Goal: Information Seeking & Learning: Learn about a topic

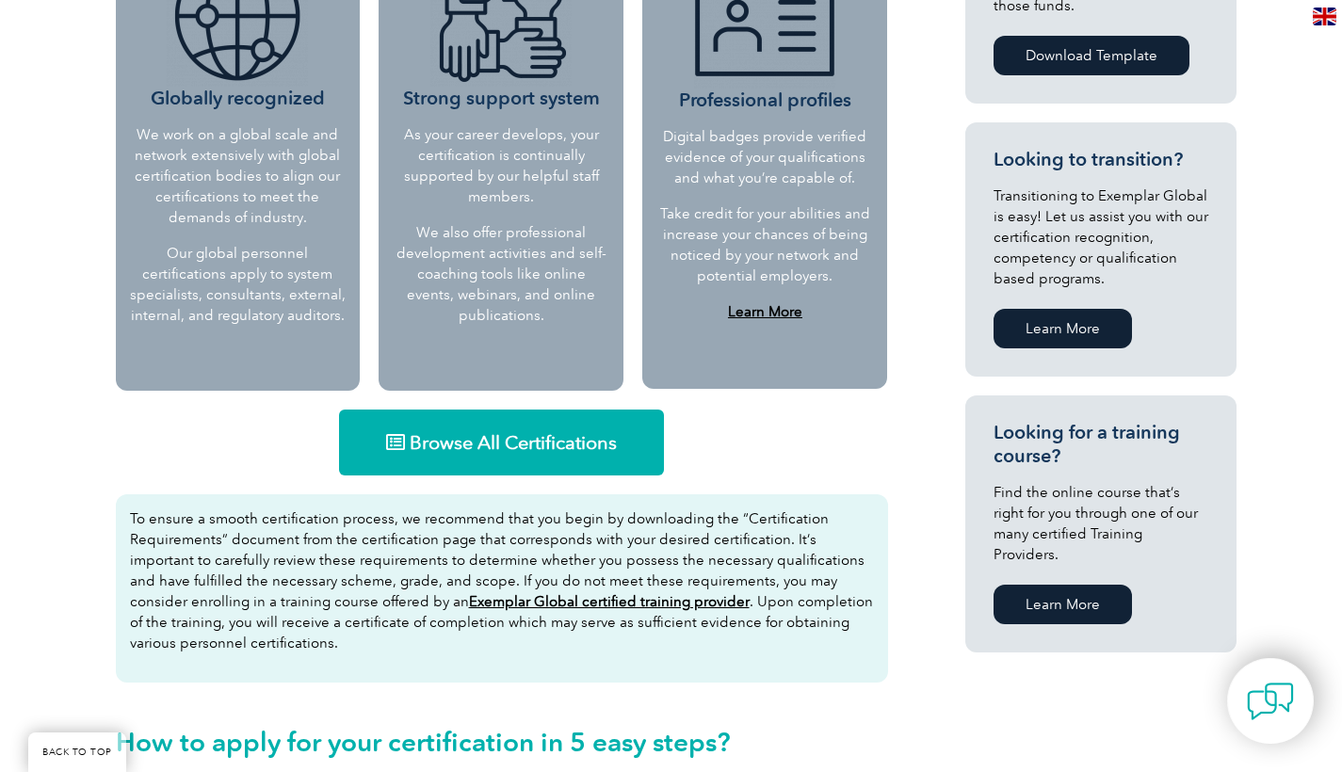
scroll to position [909, 0]
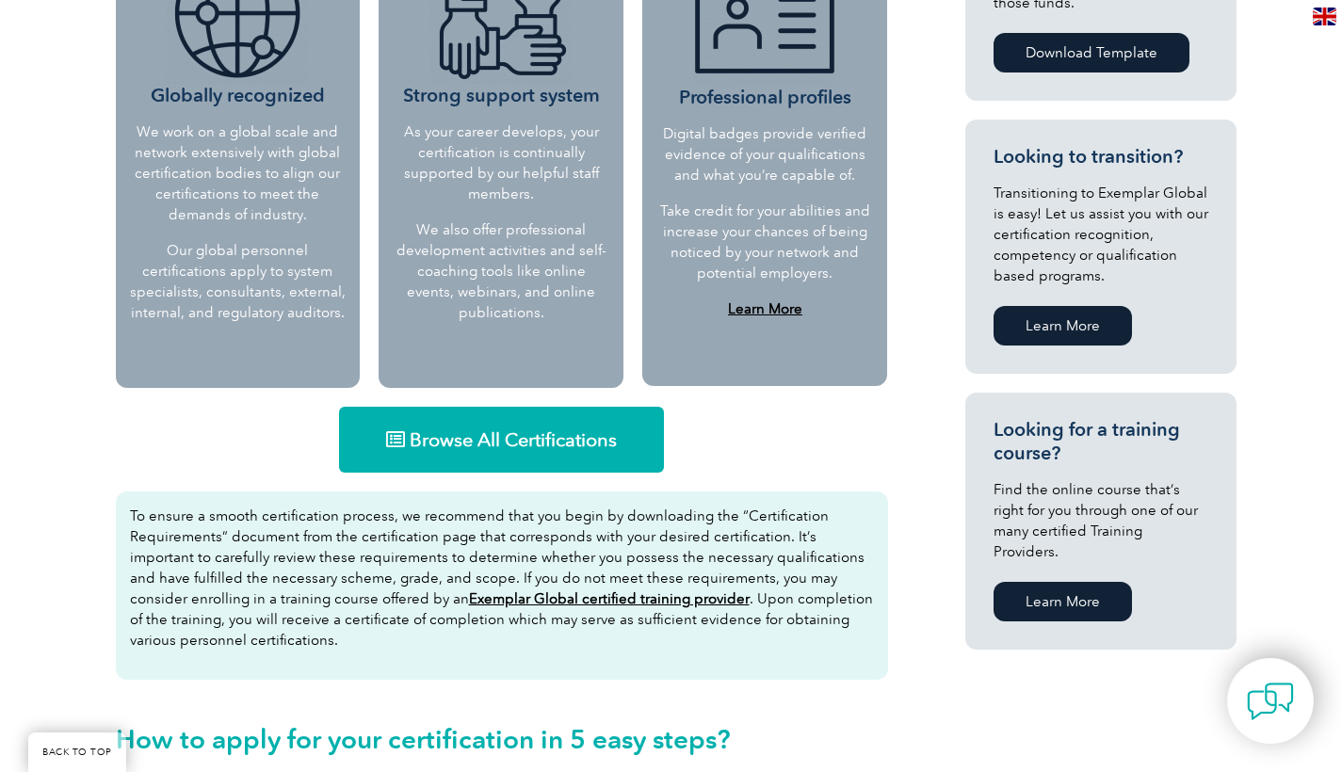
click at [573, 449] on span "Browse All Certifications" at bounding box center [513, 439] width 207 height 19
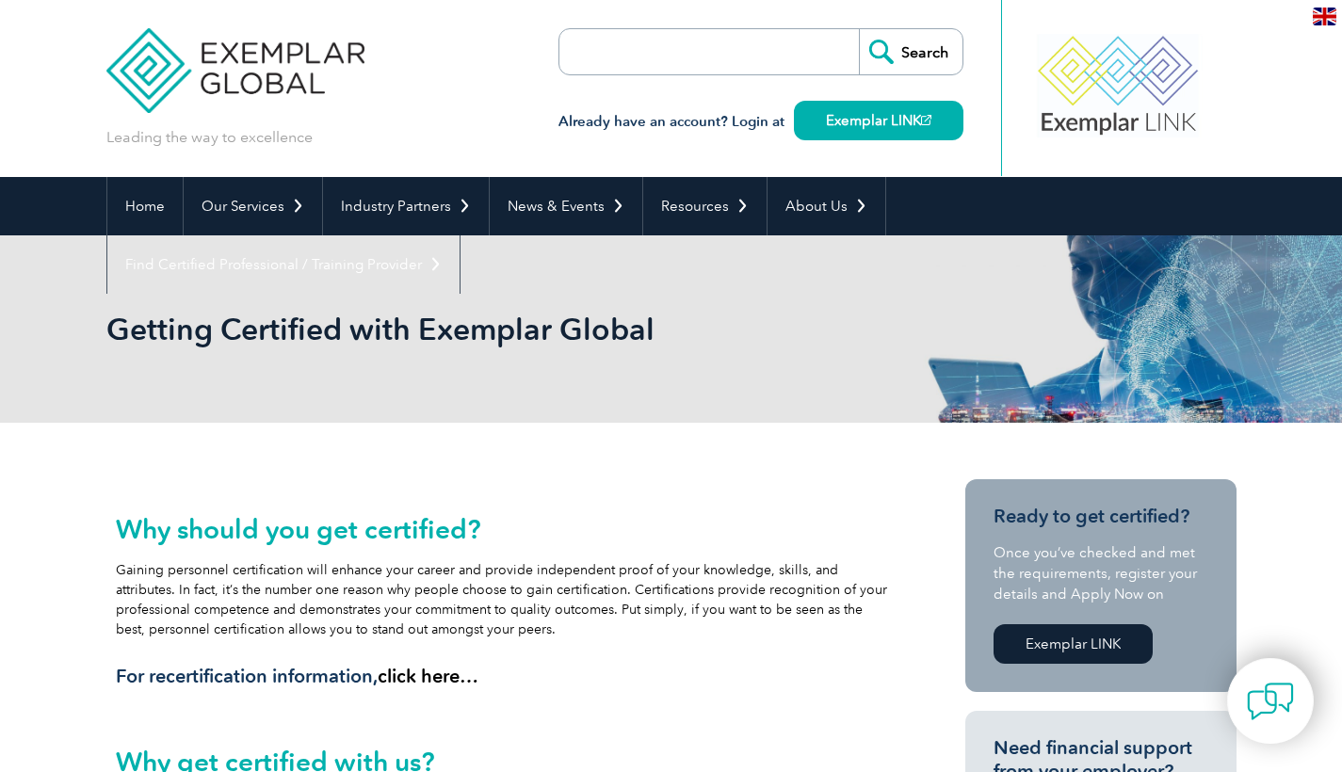
scroll to position [0, 0]
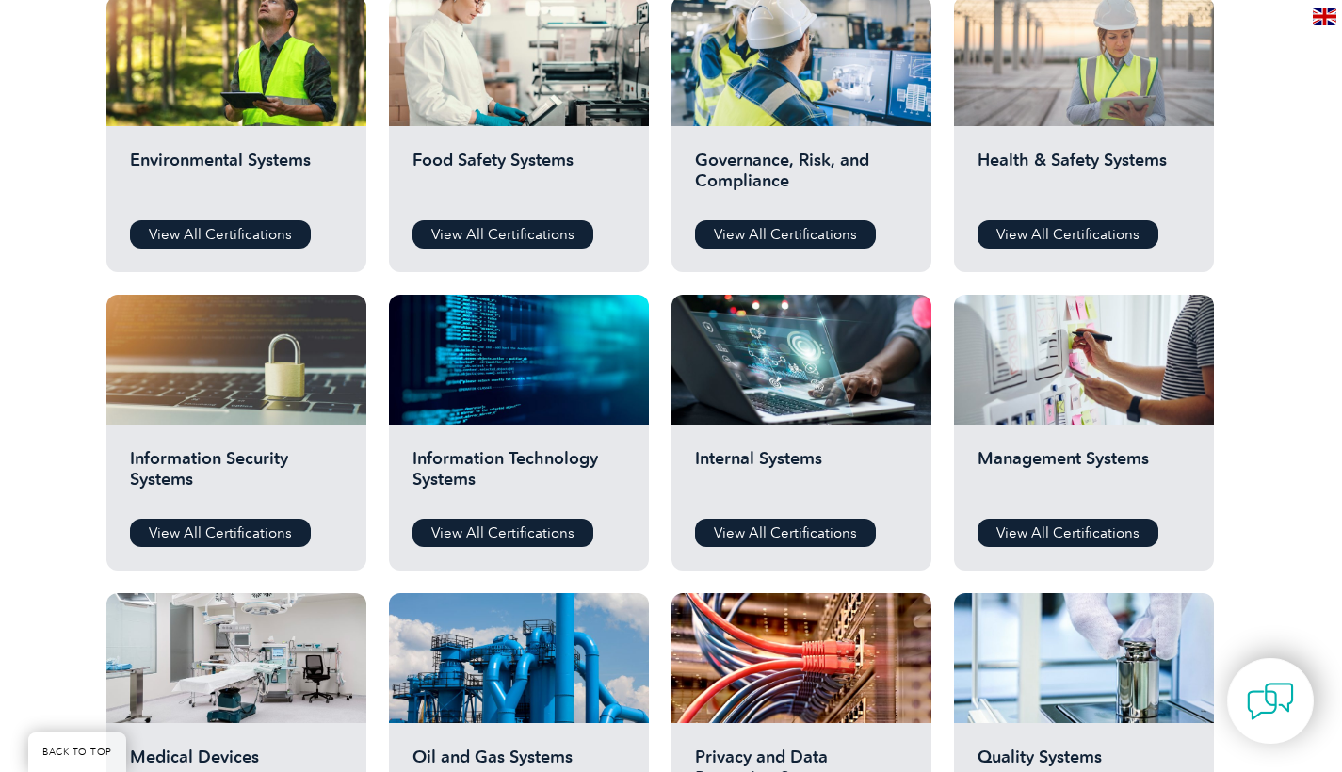
scroll to position [716, 0]
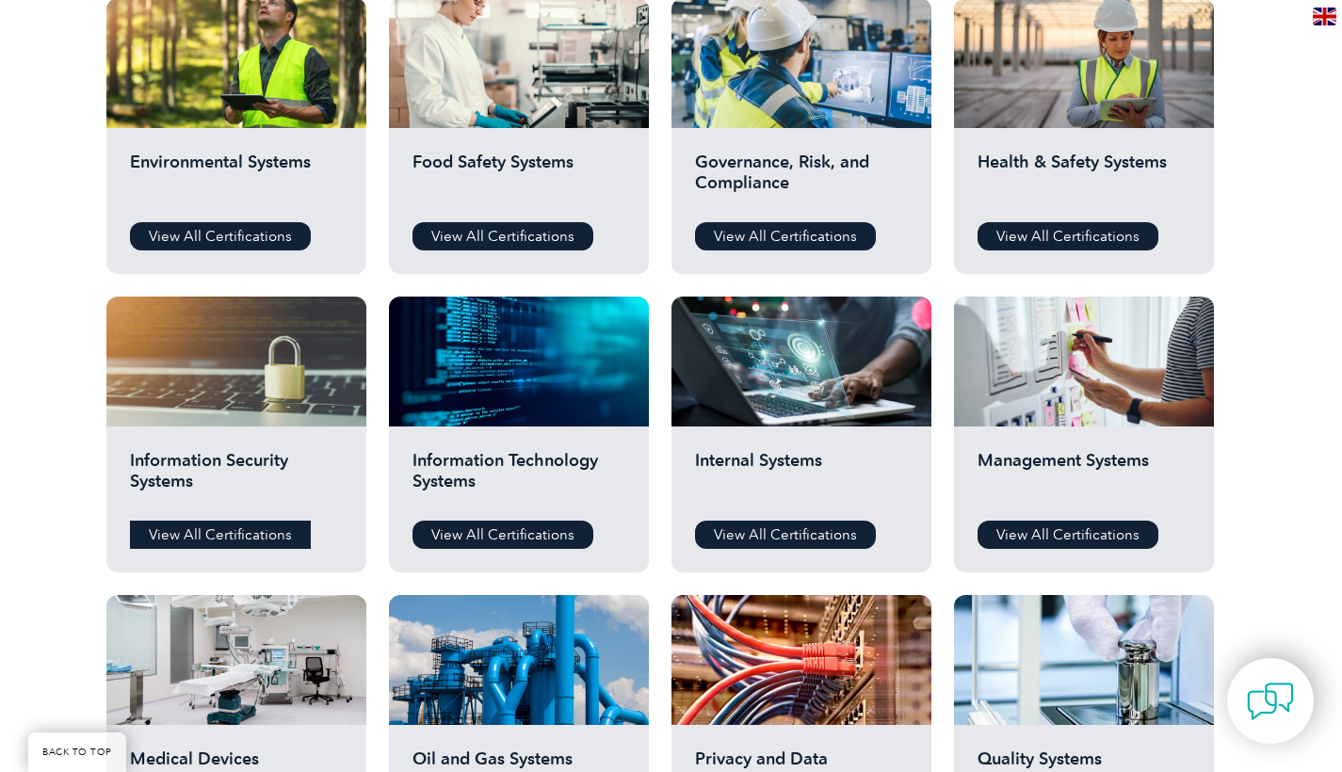
click at [214, 528] on link "View All Certifications" at bounding box center [220, 535] width 181 height 28
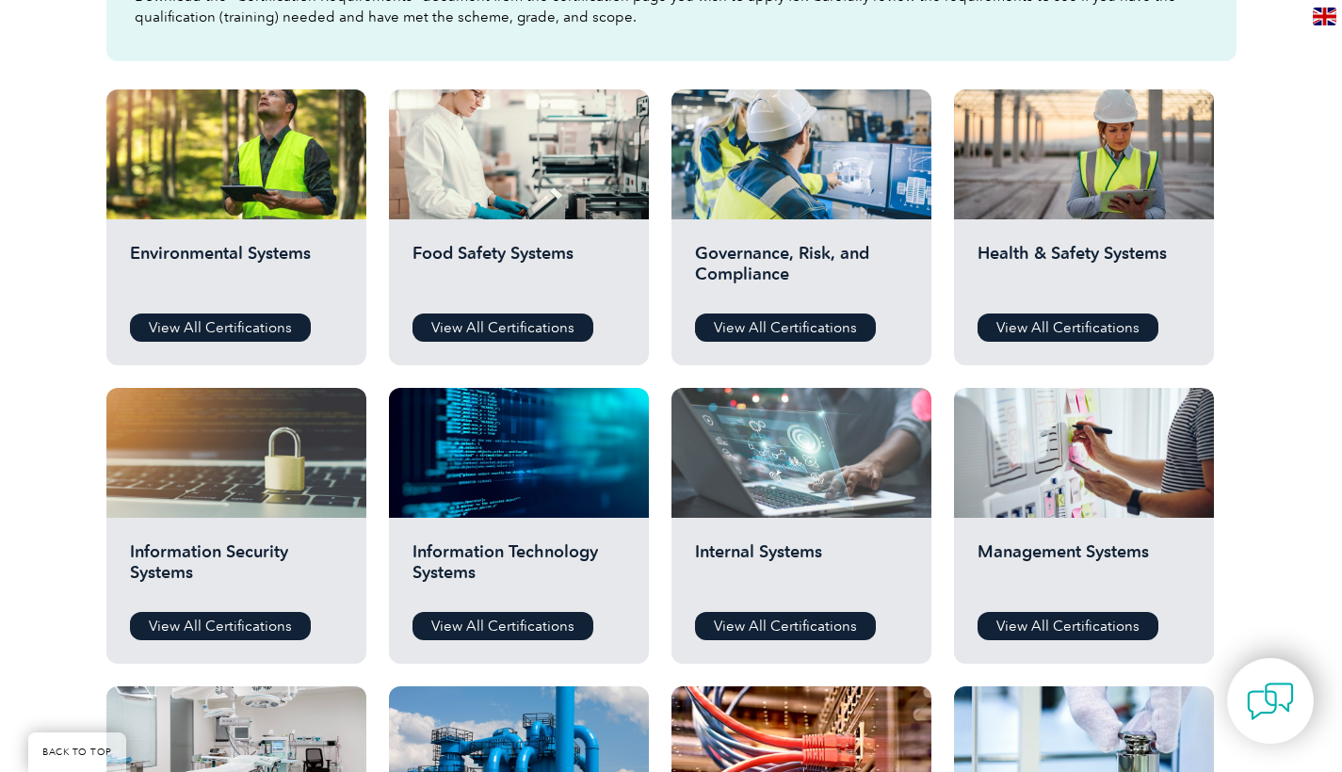
scroll to position [620, 0]
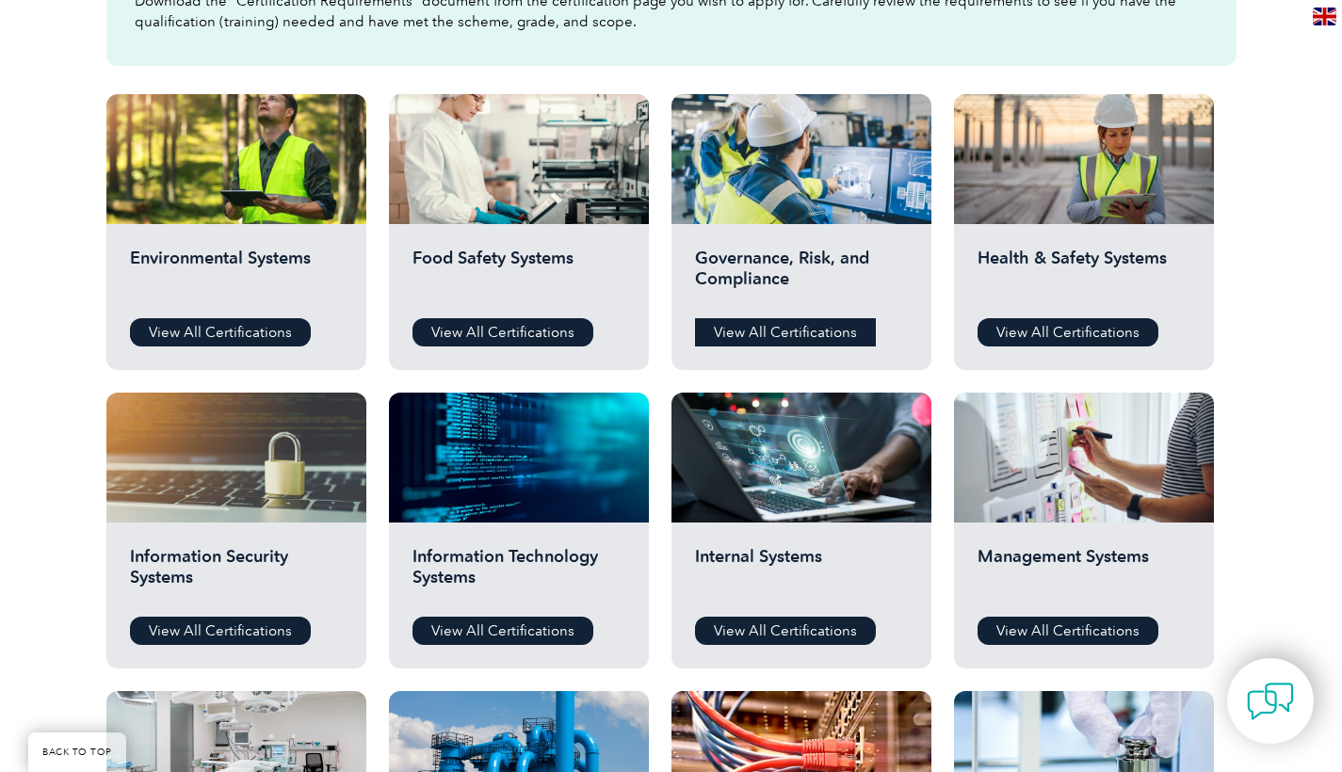
click at [825, 337] on link "View All Certifications" at bounding box center [785, 332] width 181 height 28
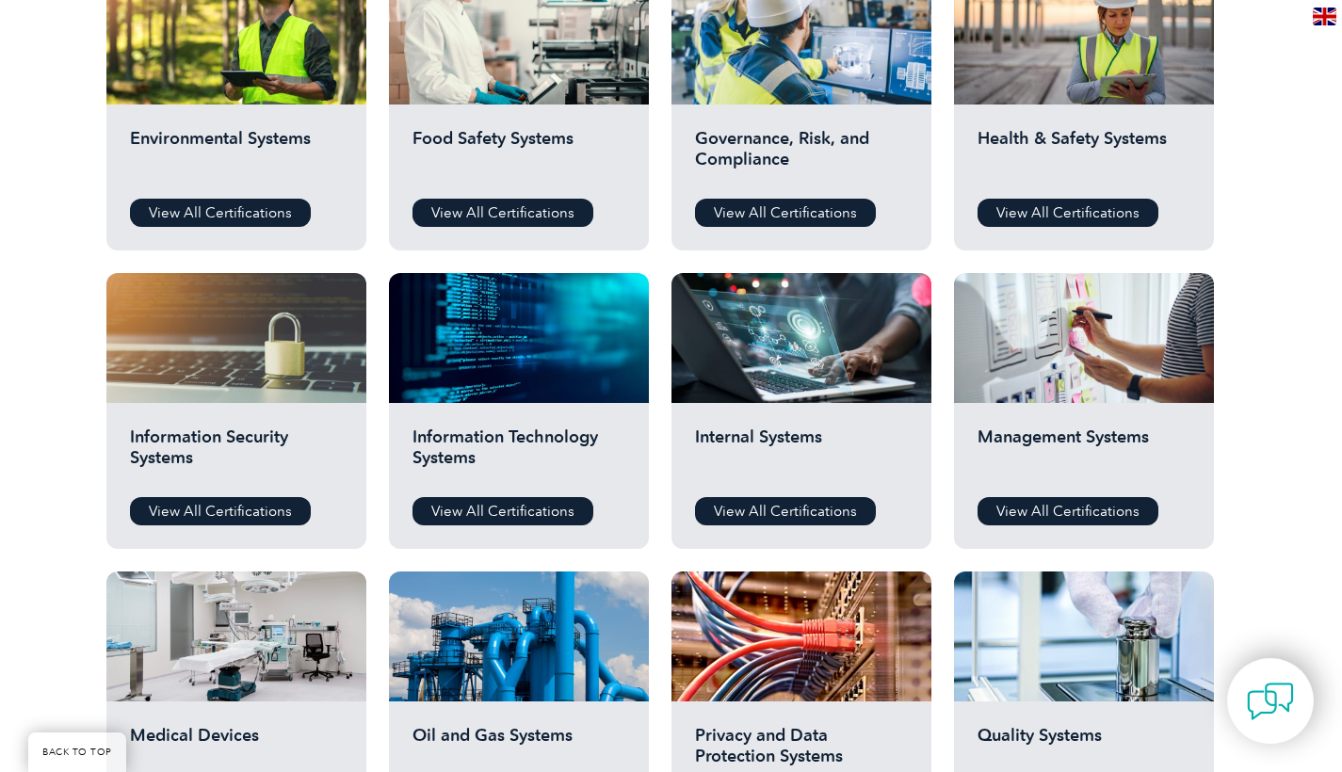
scroll to position [744, 0]
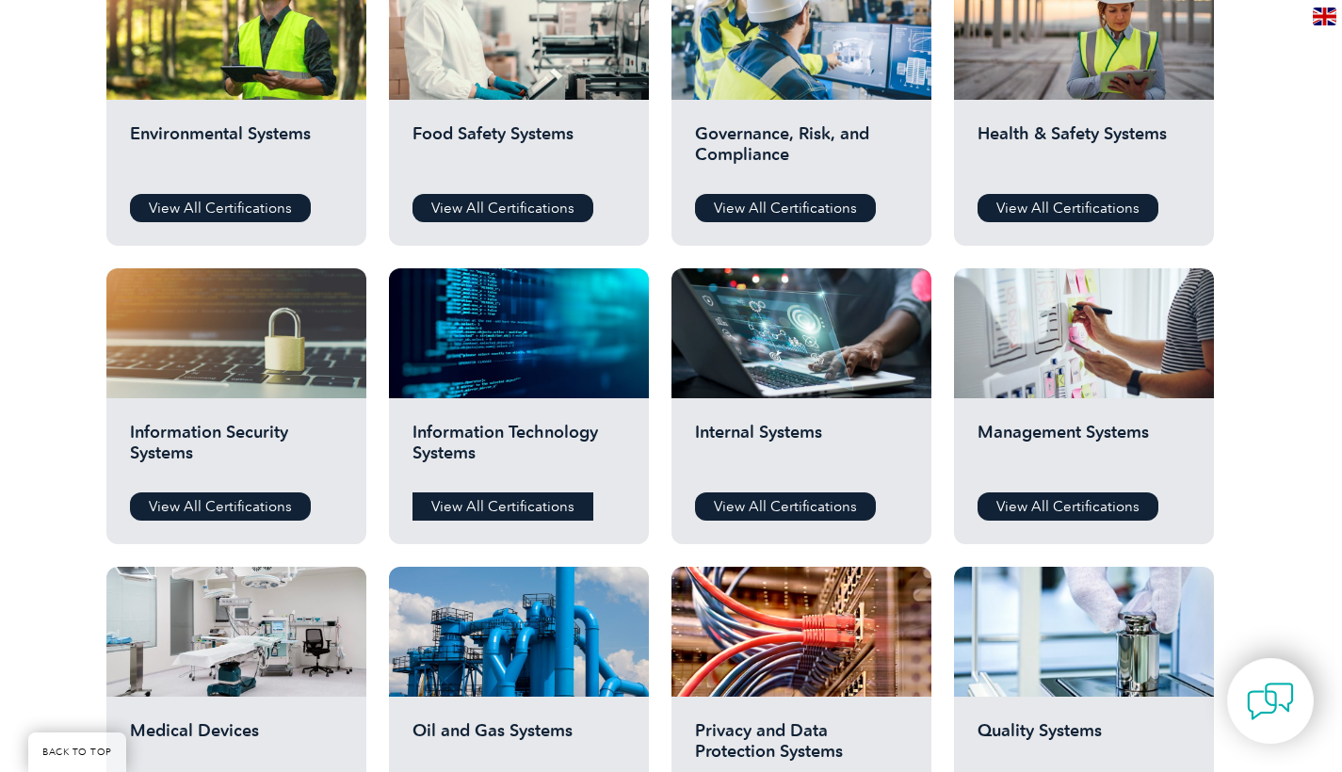
click at [542, 508] on link "View All Certifications" at bounding box center [502, 506] width 181 height 28
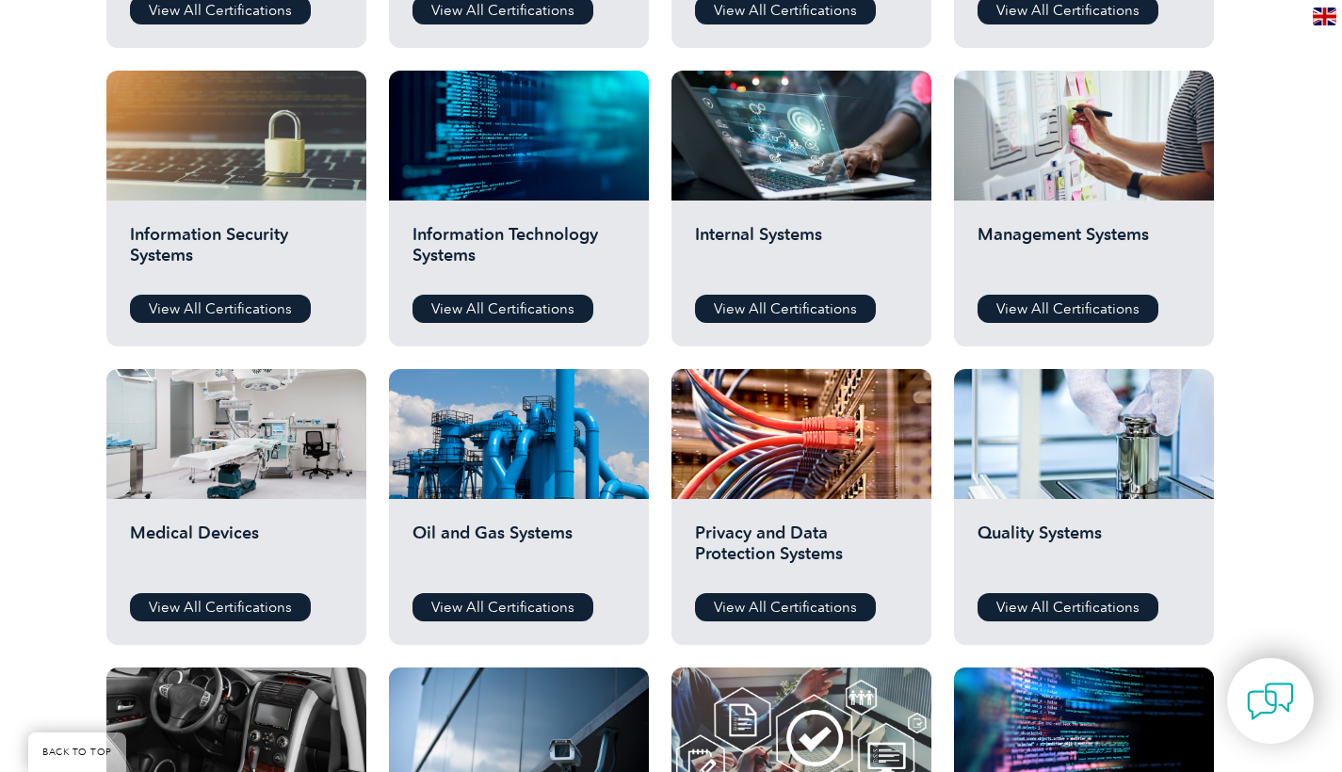
scroll to position [953, 0]
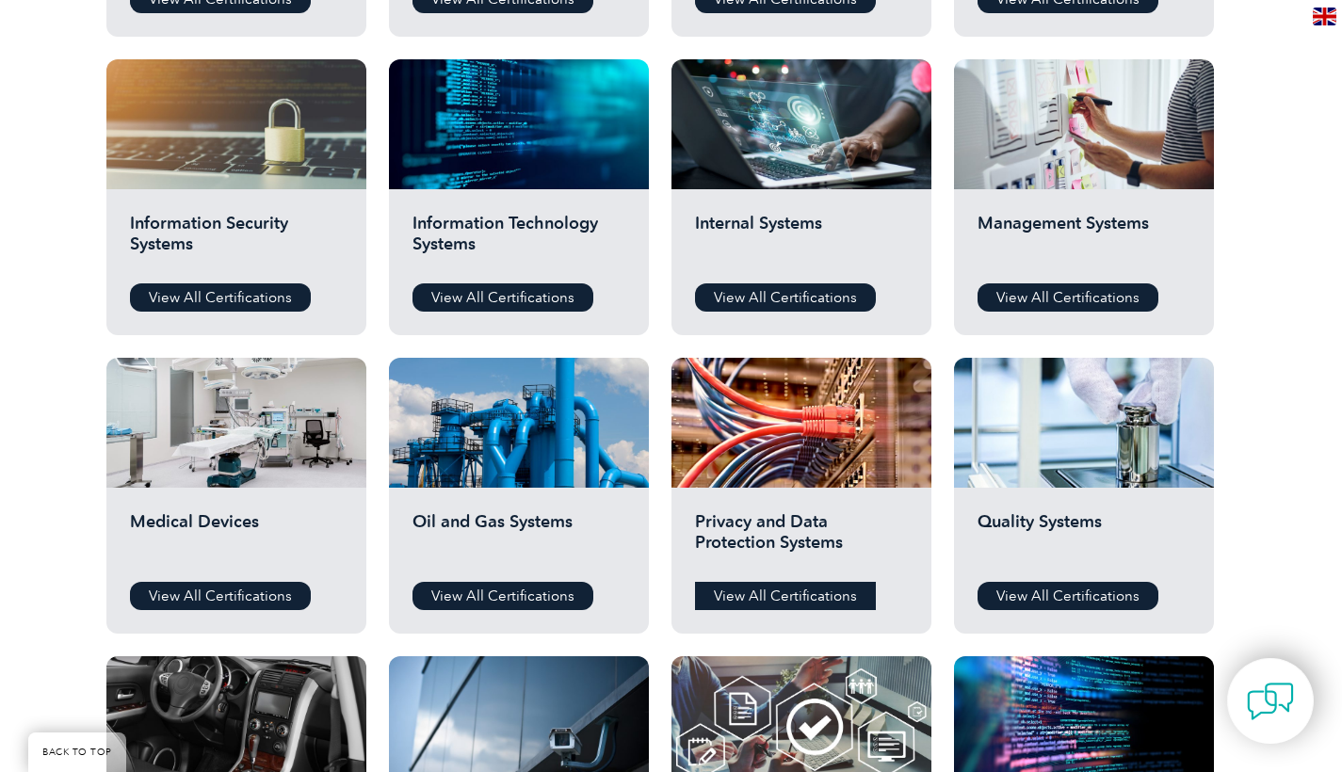
click at [801, 597] on link "View All Certifications" at bounding box center [785, 596] width 181 height 28
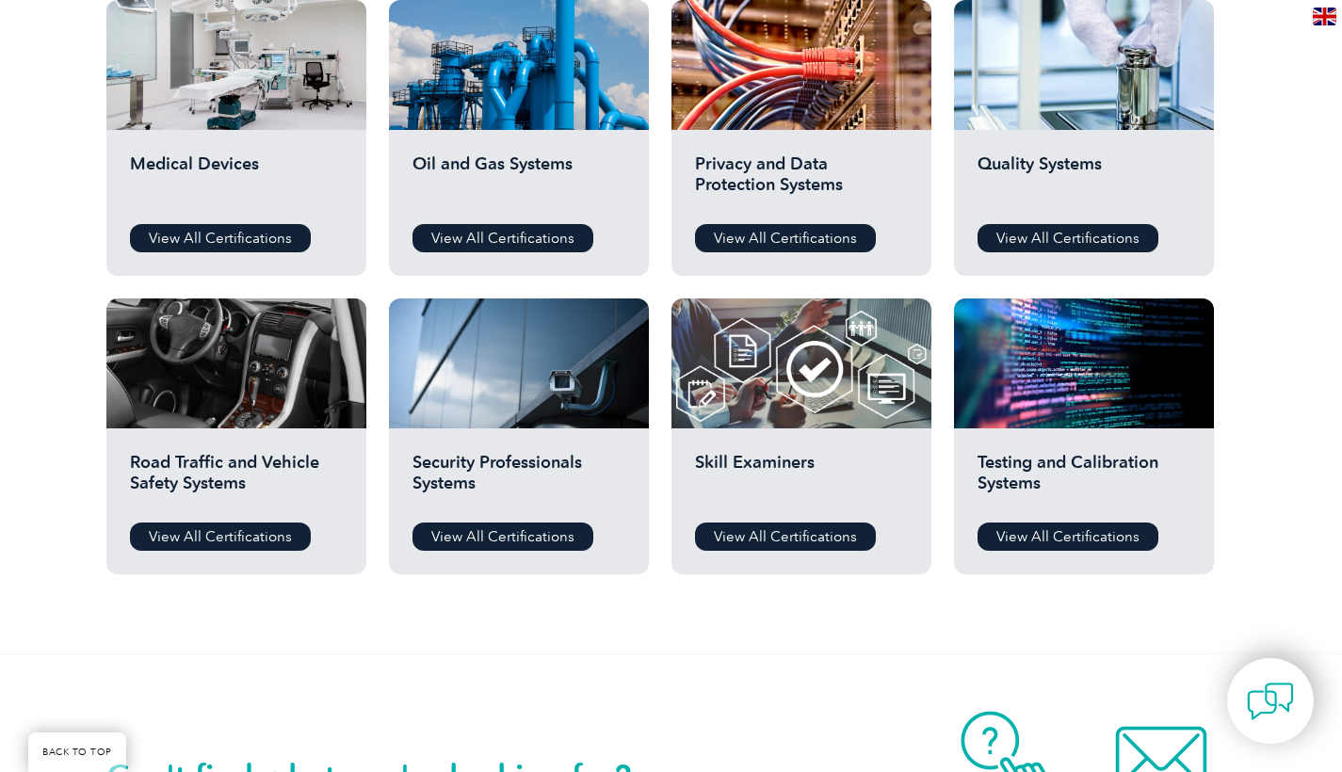
scroll to position [1312, 0]
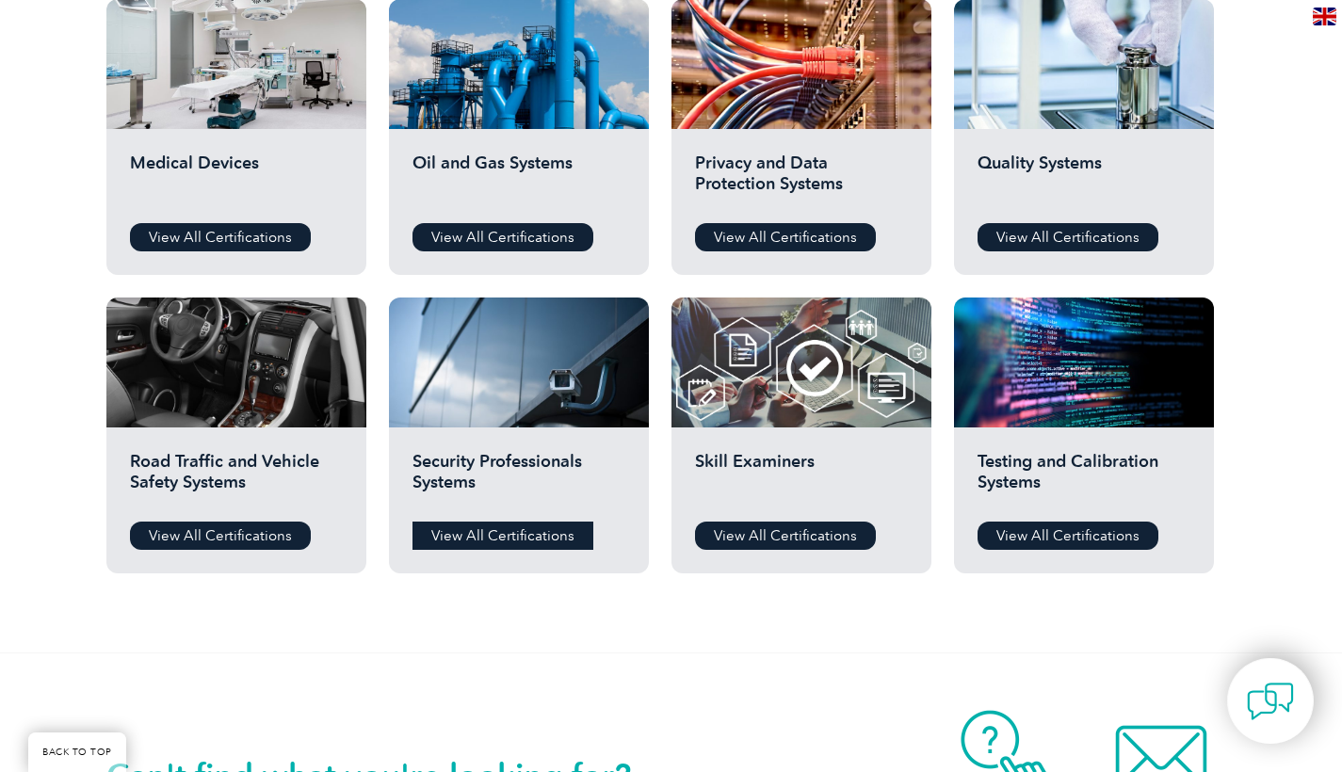
click at [533, 541] on link "View All Certifications" at bounding box center [502, 536] width 181 height 28
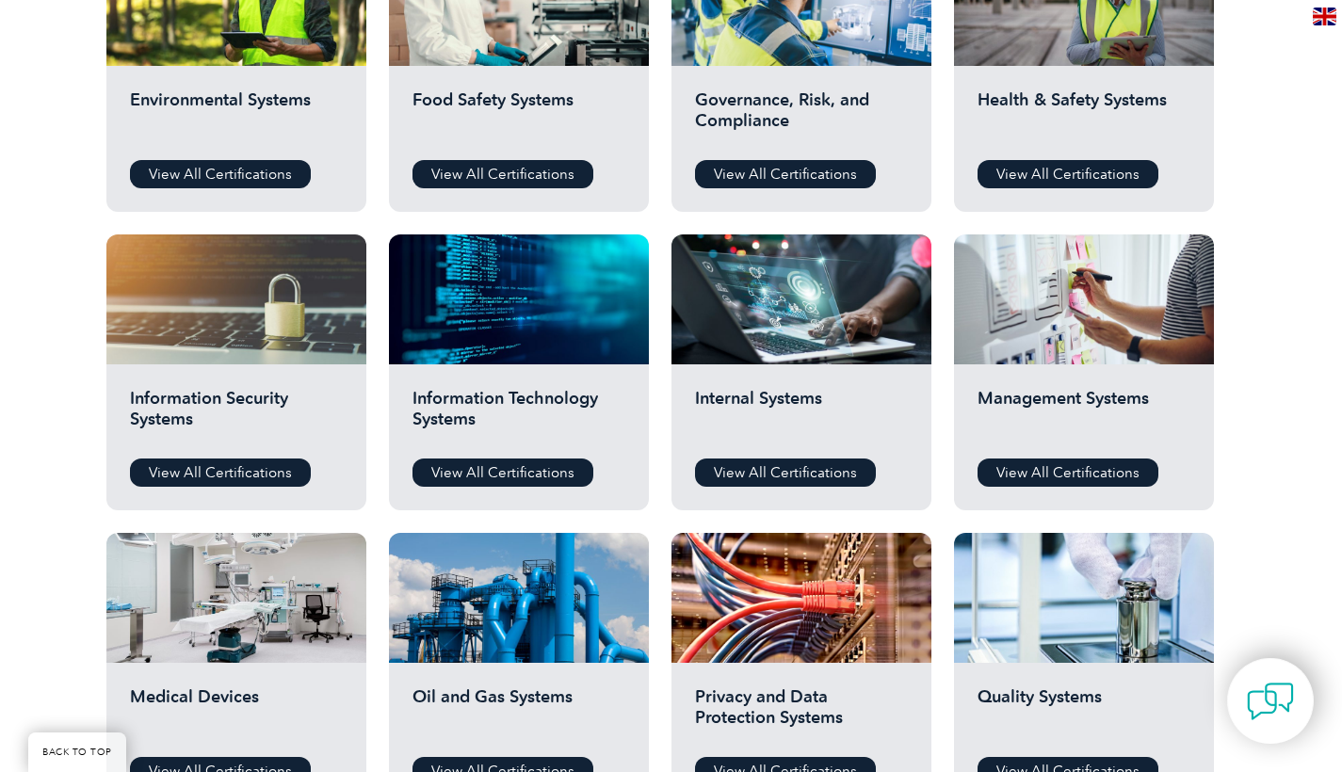
scroll to position [782, 0]
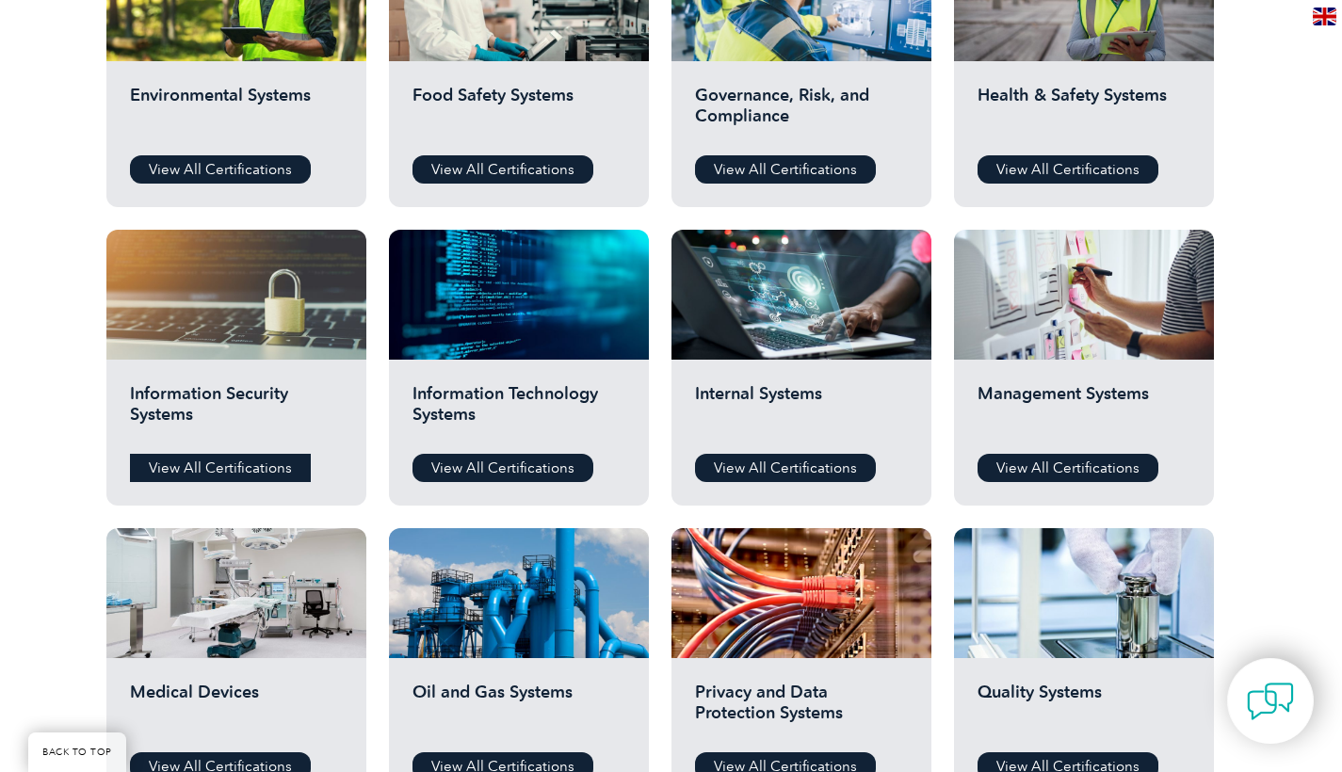
click at [240, 470] on link "View All Certifications" at bounding box center [220, 468] width 181 height 28
click at [1062, 468] on link "View All Certifications" at bounding box center [1067, 468] width 181 height 28
click at [201, 466] on link "View All Certifications" at bounding box center [220, 468] width 181 height 28
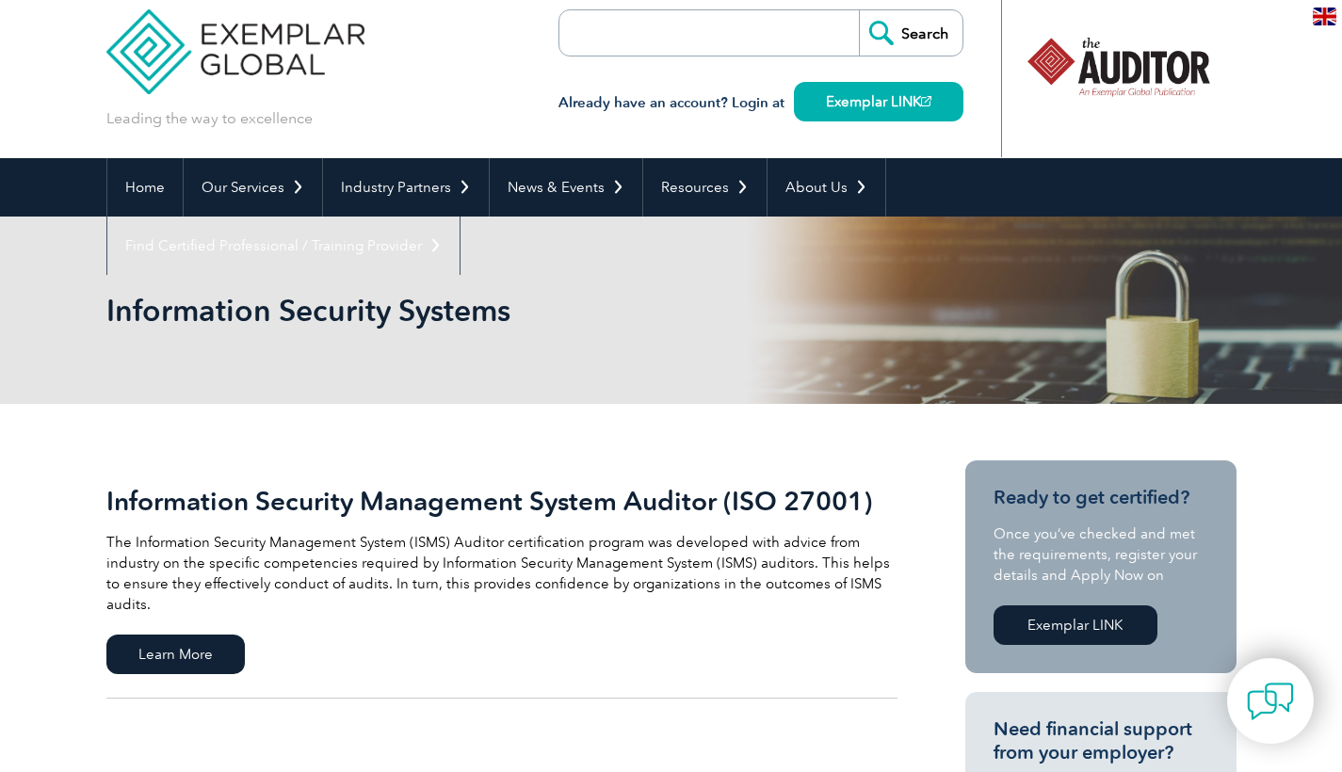
scroll to position [42, 0]
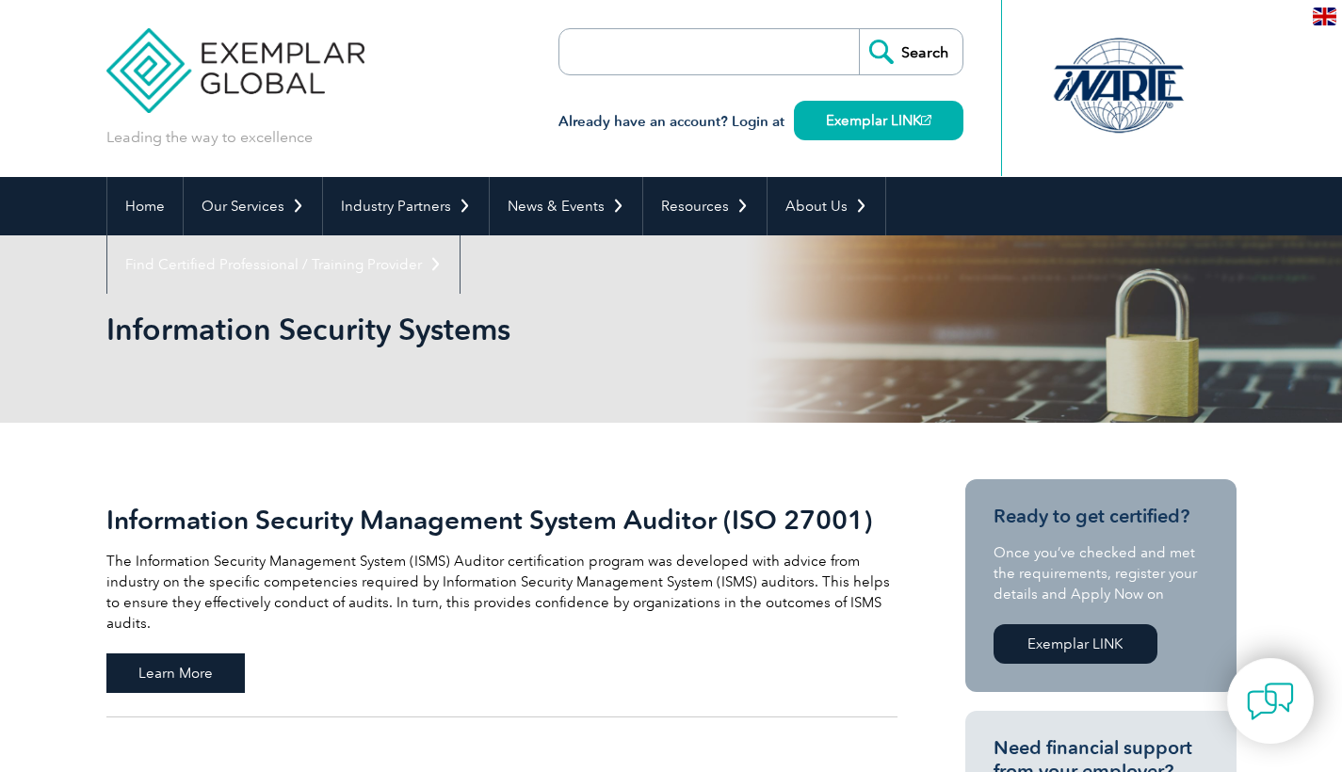
click at [190, 653] on span "Learn More" at bounding box center [175, 673] width 138 height 40
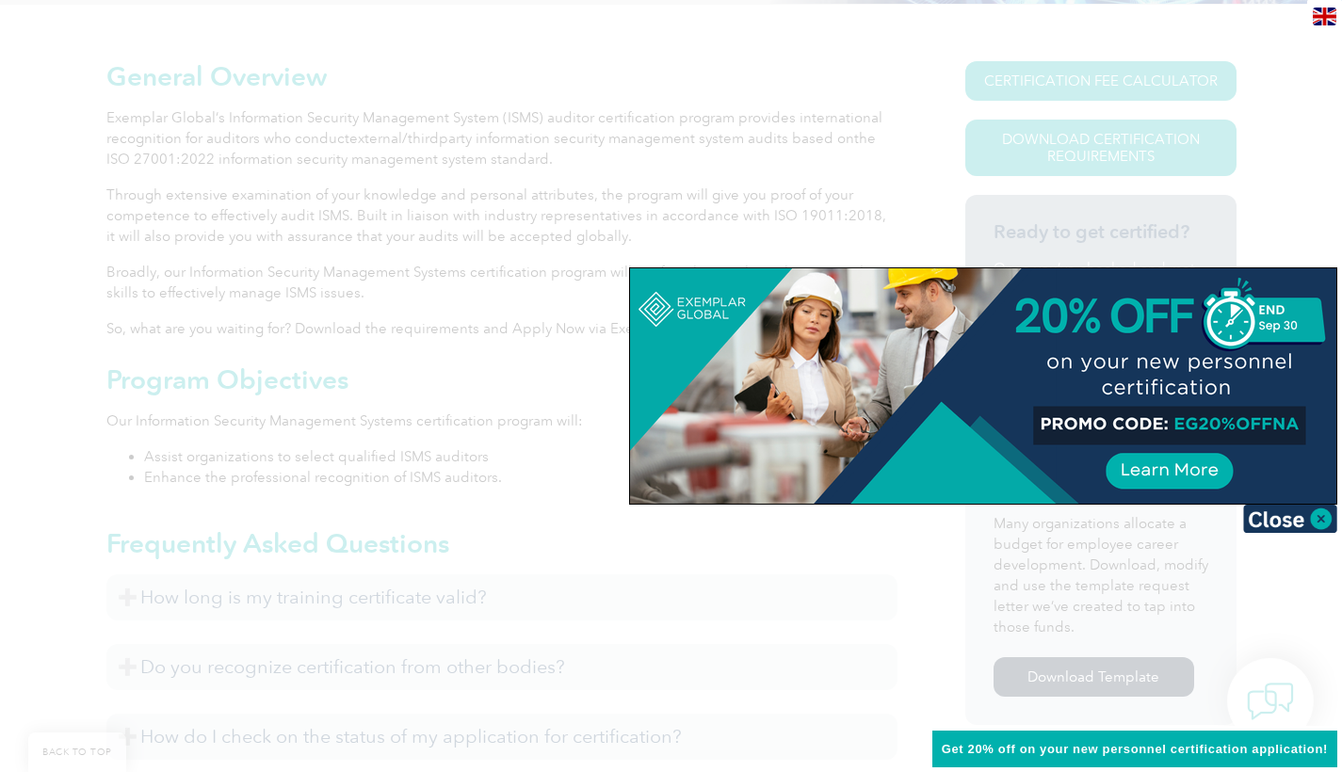
scroll to position [463, 0]
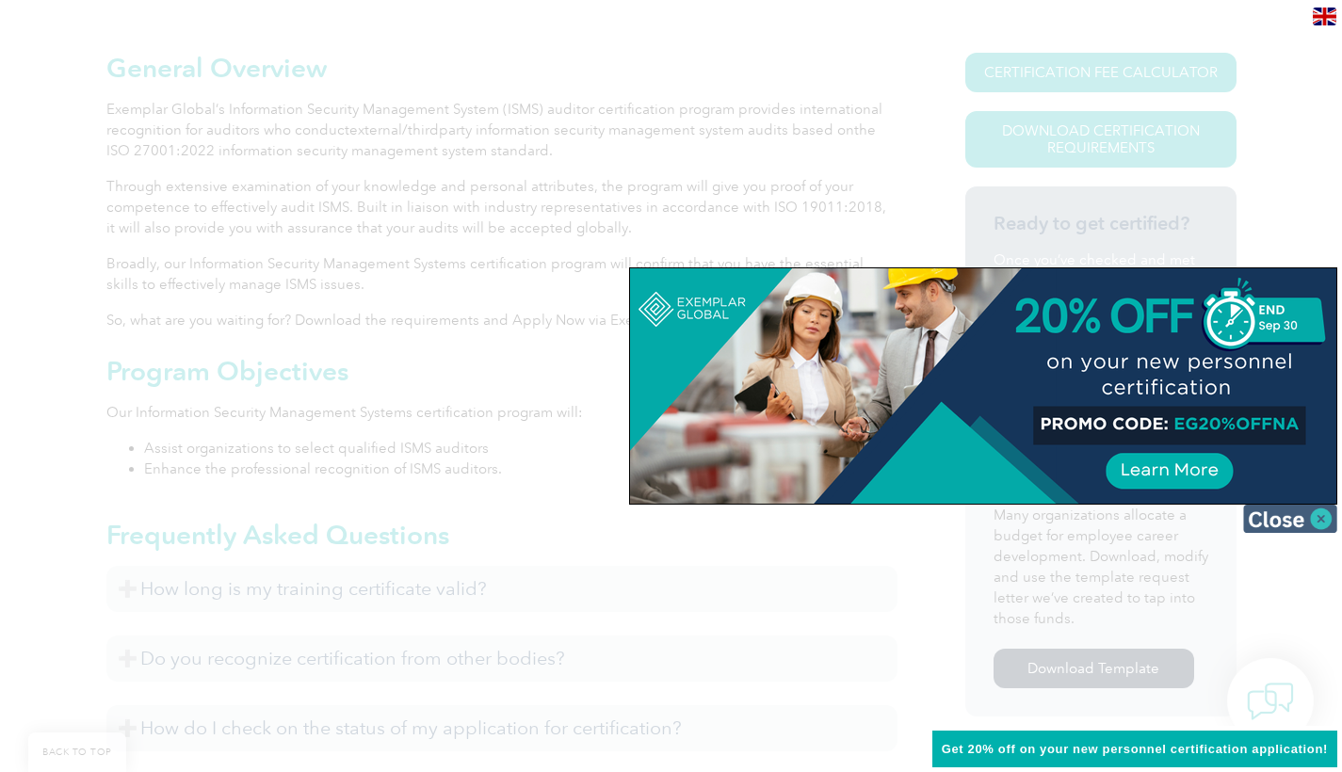
click at [1318, 512] on img at bounding box center [1290, 519] width 94 height 28
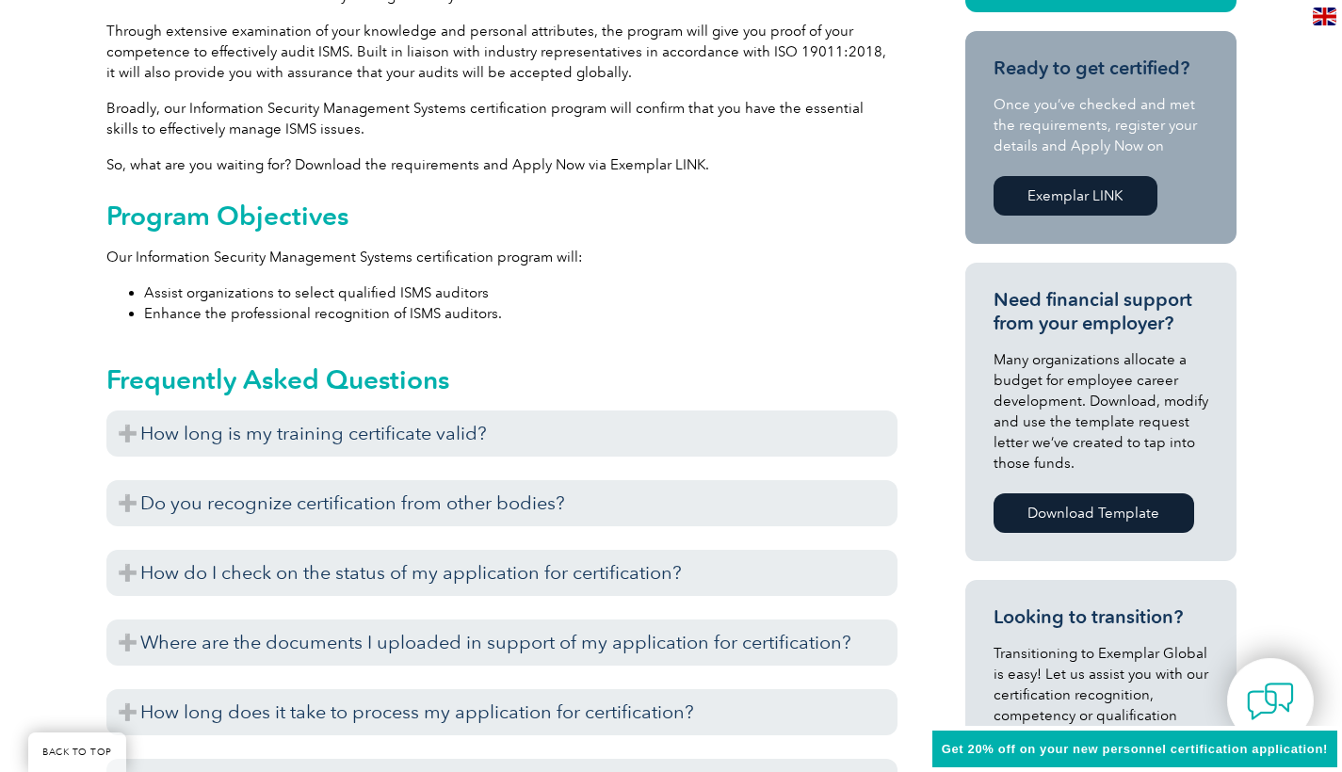
scroll to position [630, 0]
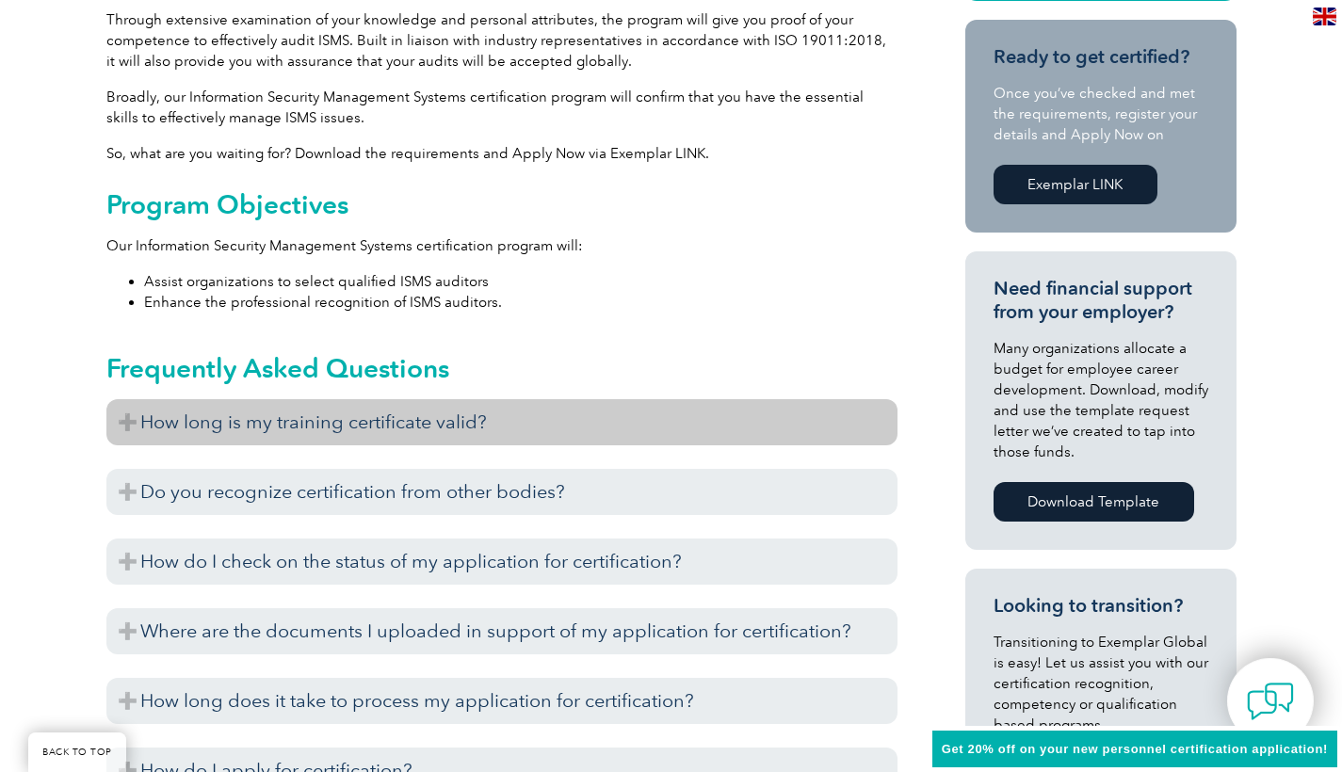
click at [129, 422] on h3 "How long is my training certificate valid?" at bounding box center [501, 422] width 791 height 46
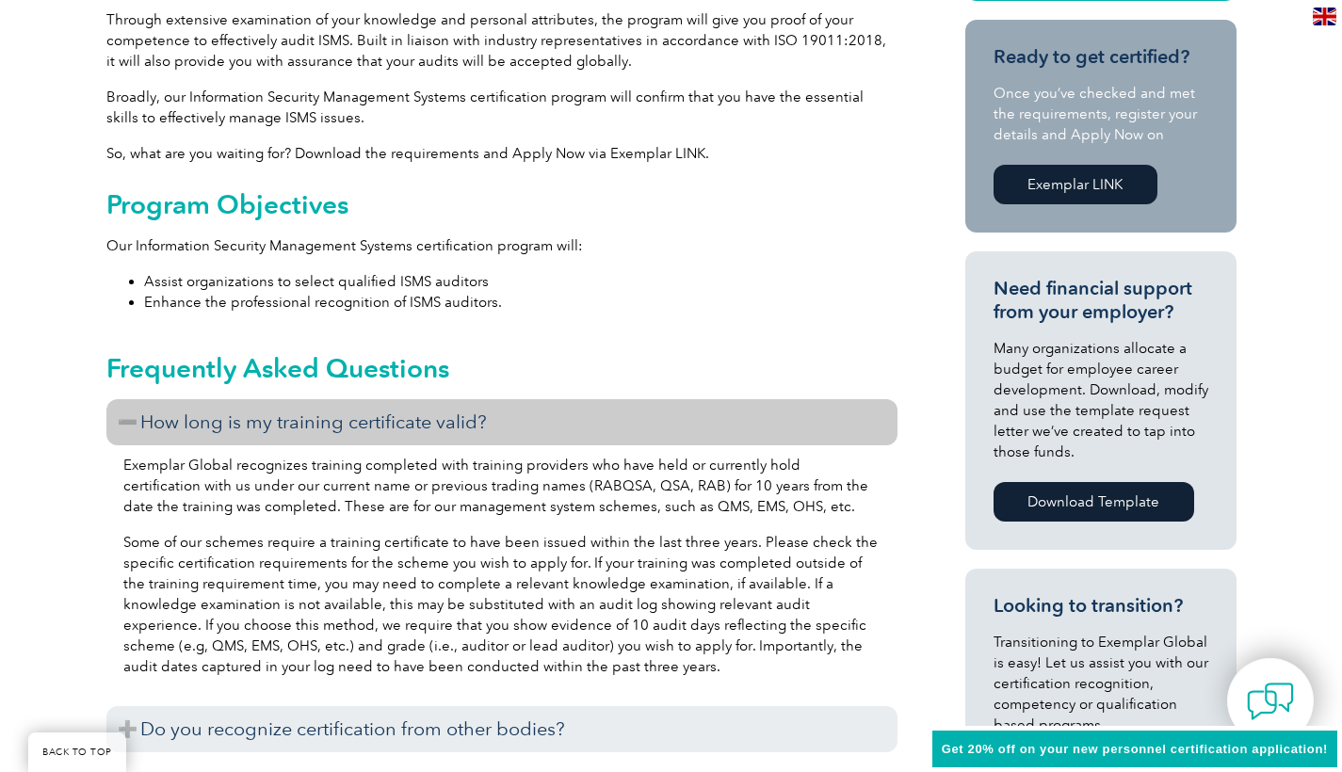
click at [129, 422] on h3 "How long is my training certificate valid?" at bounding box center [501, 422] width 791 height 46
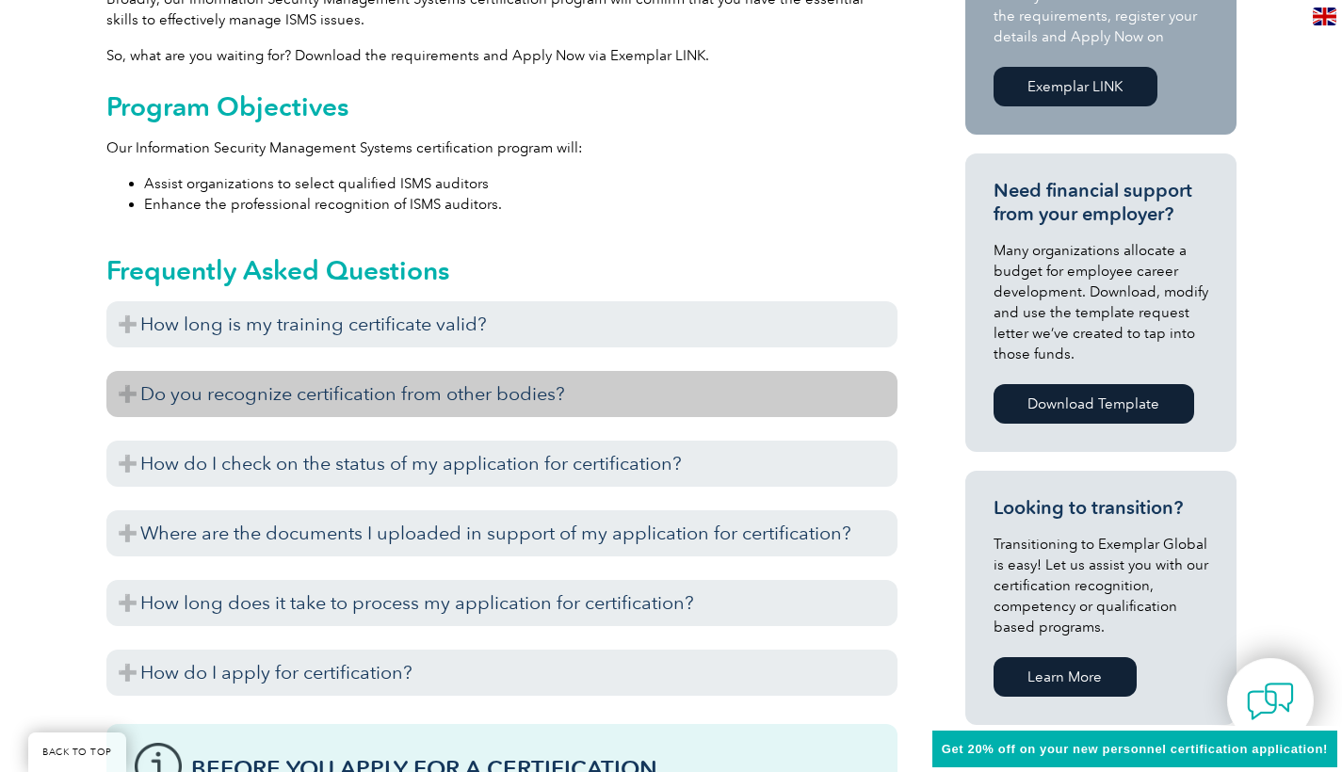
scroll to position [731, 0]
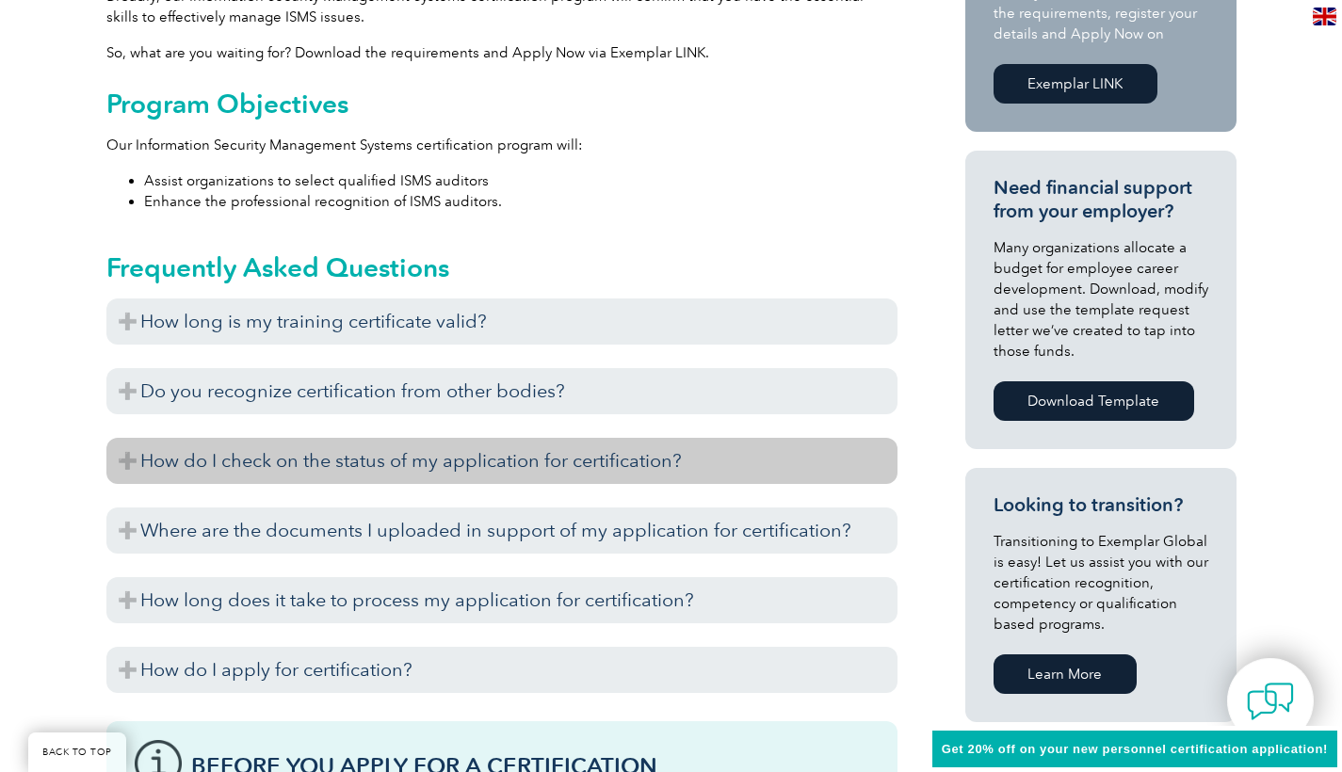
click at [133, 462] on h3 "How do I check on the status of my application for certification?" at bounding box center [501, 461] width 791 height 46
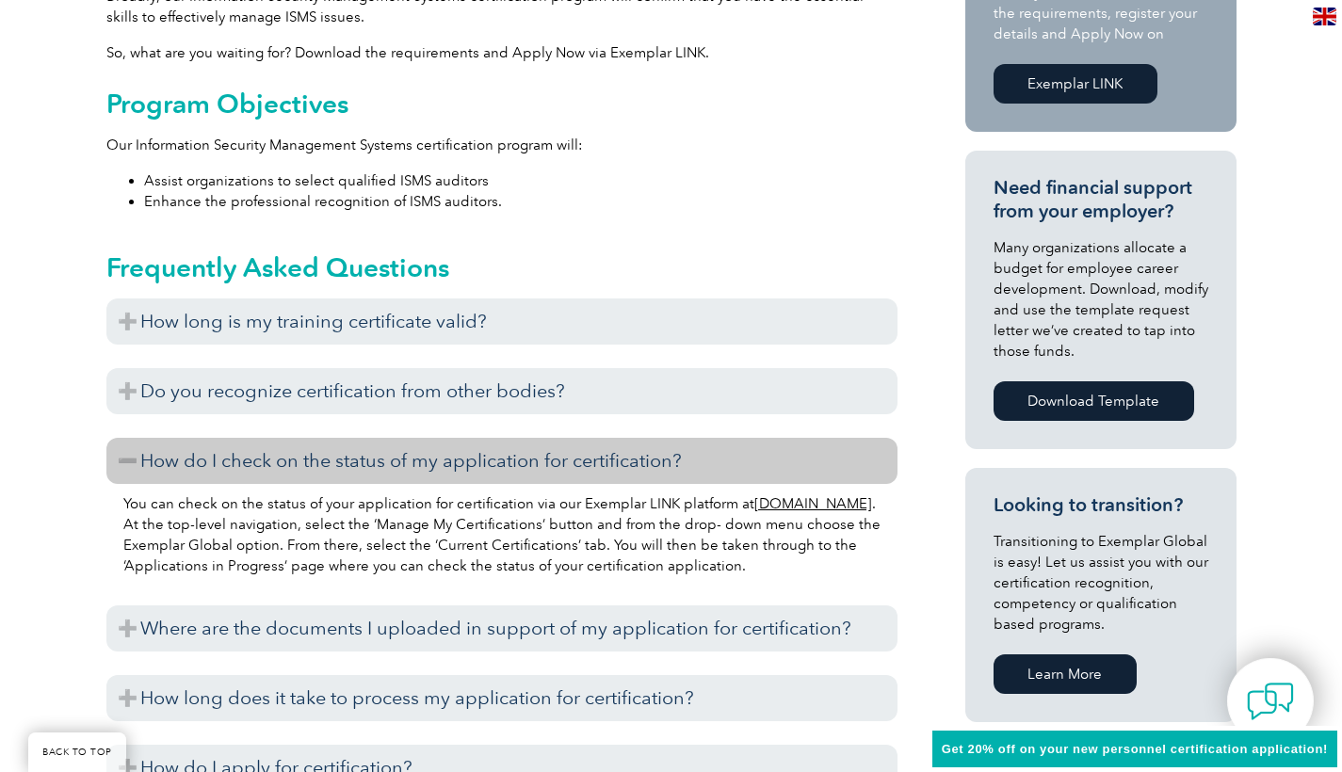
click at [133, 462] on h3 "How do I check on the status of my application for certification?" at bounding box center [501, 461] width 791 height 46
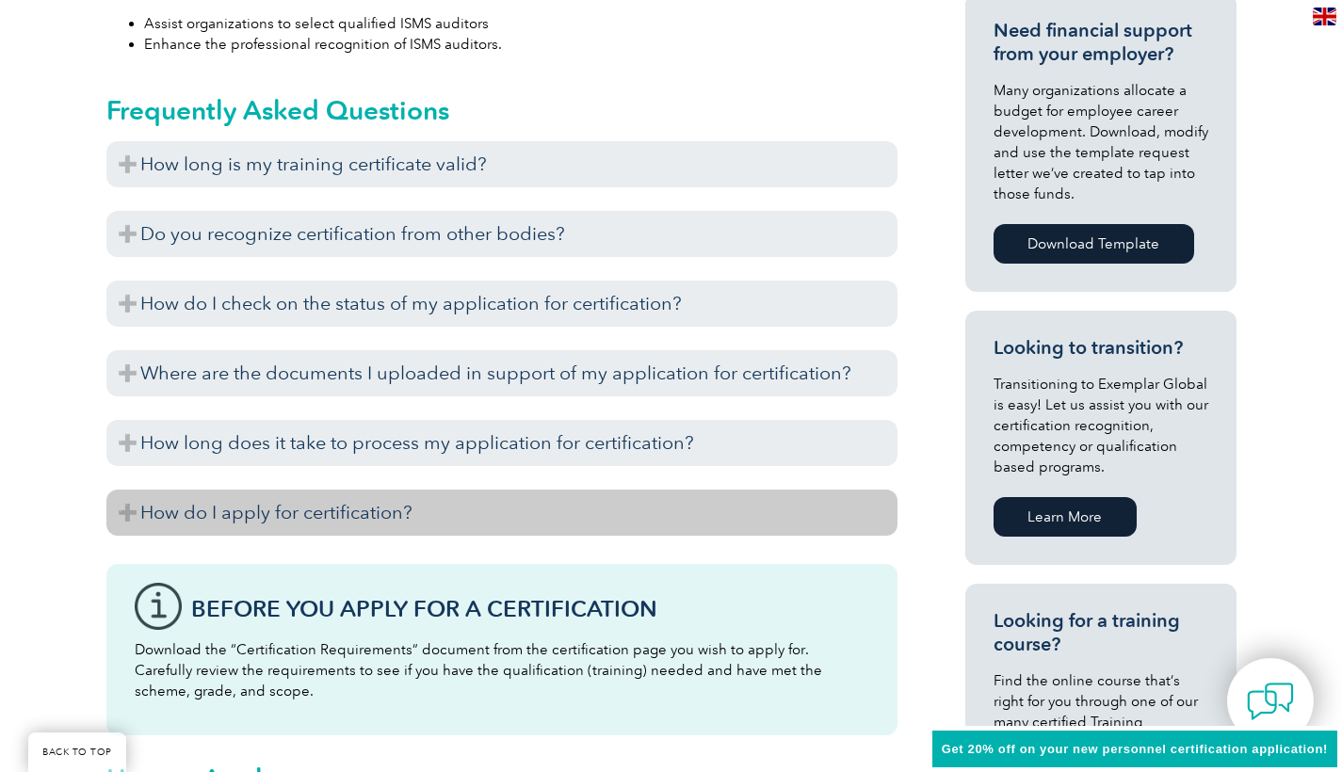
scroll to position [893, 0]
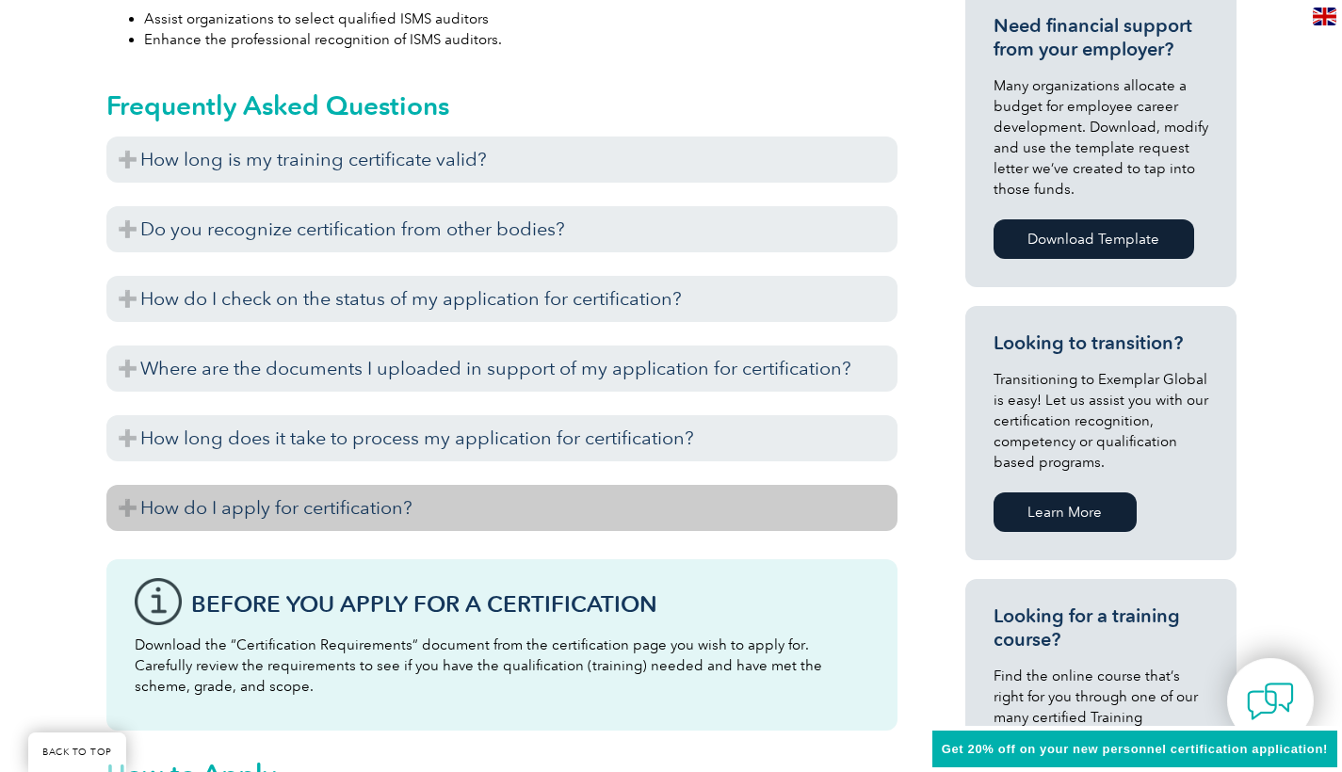
click at [127, 508] on h3 "How do I apply for certification?" at bounding box center [501, 508] width 791 height 46
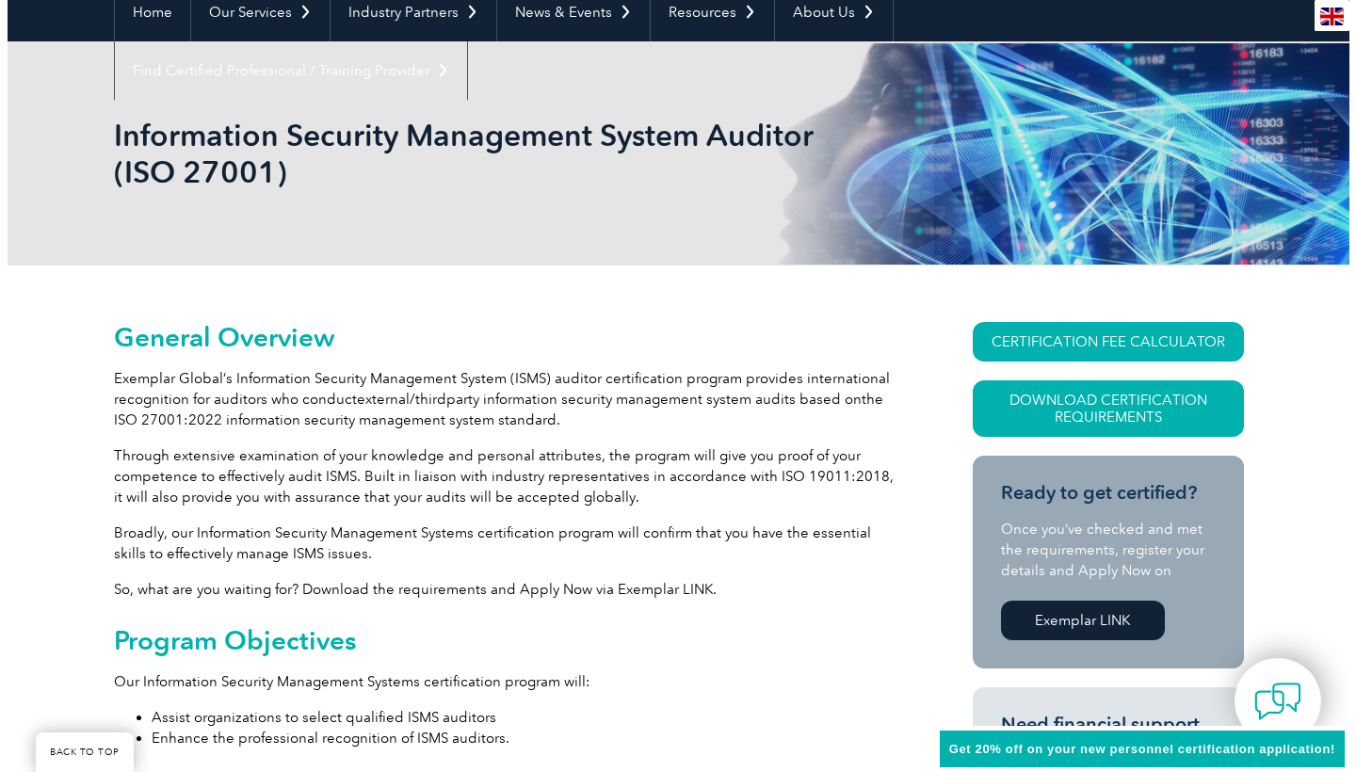
scroll to position [199, 0]
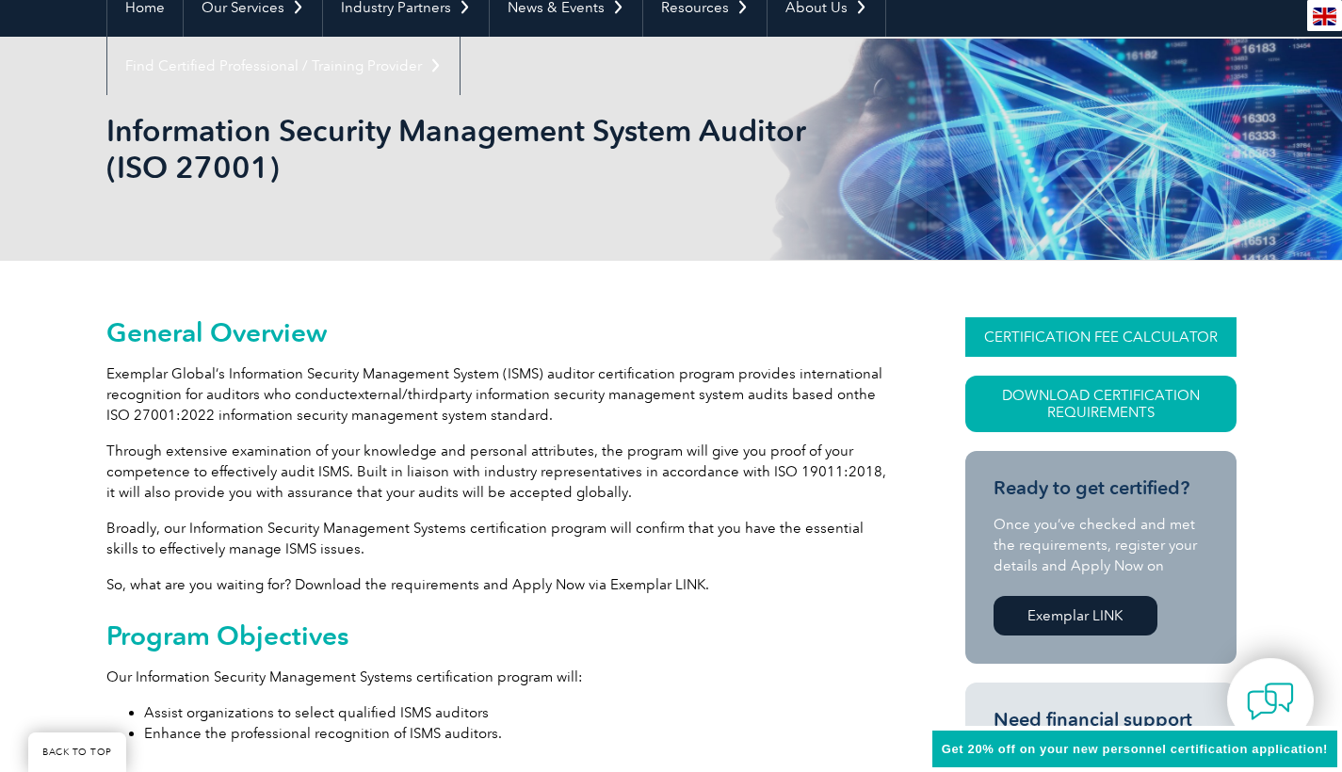
click at [1149, 344] on link "CERTIFICATION FEE CALCULATOR" at bounding box center [1100, 337] width 271 height 40
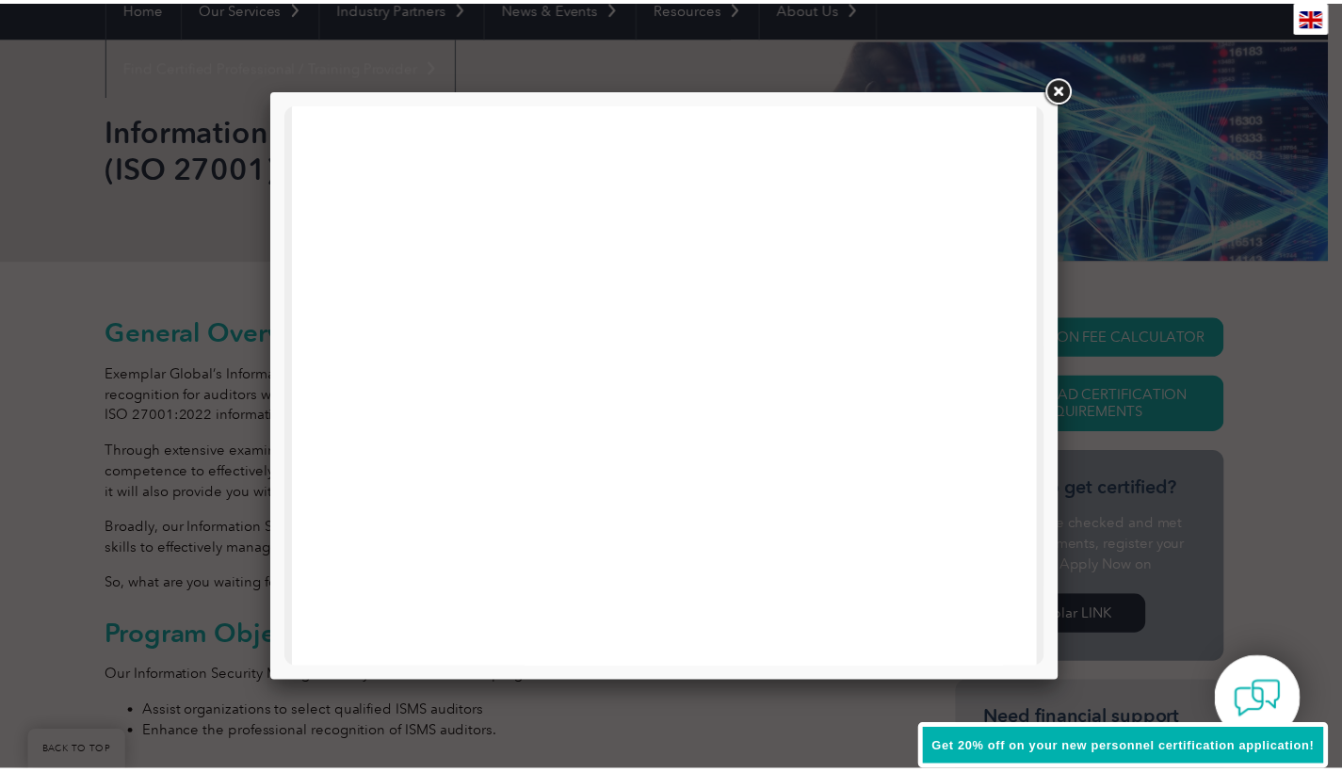
scroll to position [0, 0]
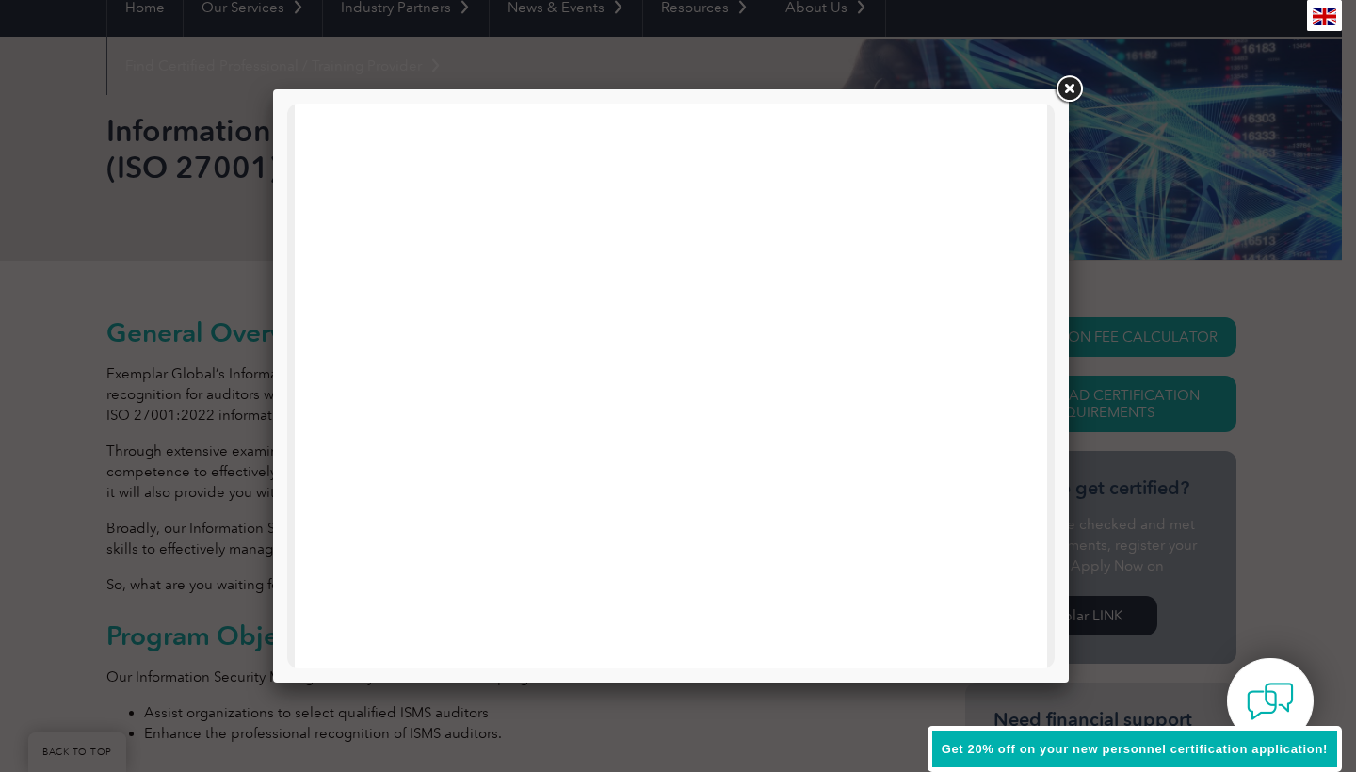
click at [1072, 89] on link at bounding box center [1069, 90] width 34 height 34
